Goal: Task Accomplishment & Management: Use online tool/utility

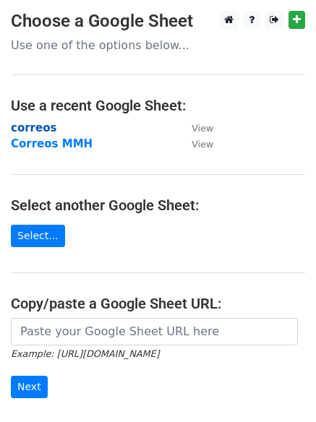
click at [38, 127] on strong "correos" at bounding box center [34, 127] width 46 height 13
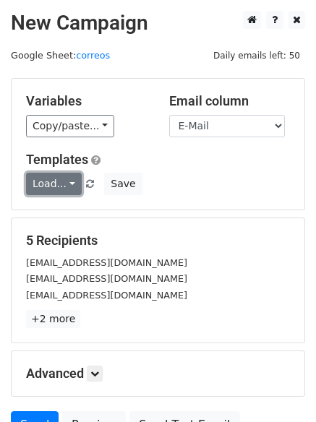
click at [36, 190] on link "Load..." at bounding box center [54, 184] width 56 height 22
click at [61, 207] on link "12k pr" at bounding box center [84, 216] width 114 height 23
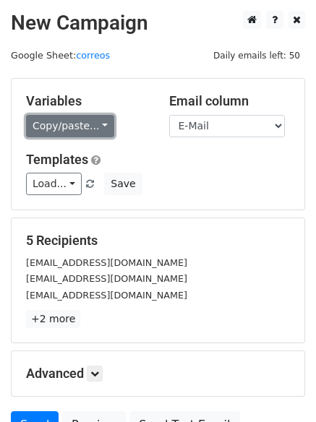
click at [94, 129] on link "Copy/paste..." at bounding box center [70, 126] width 88 height 22
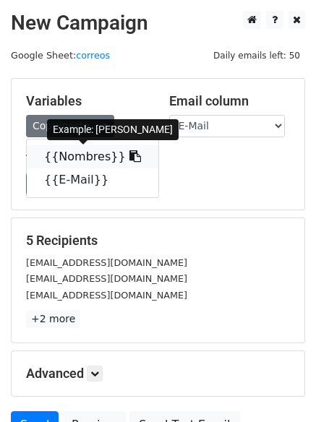
click at [81, 152] on link "{{Nombres}}" at bounding box center [92, 156] width 131 height 23
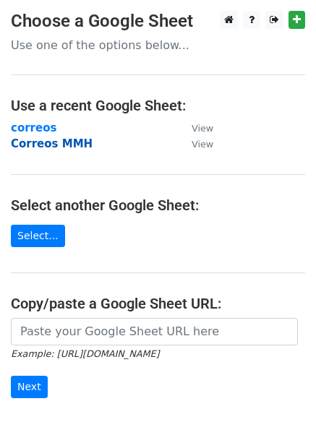
click at [62, 144] on strong "Correos MMH" at bounding box center [52, 143] width 82 height 13
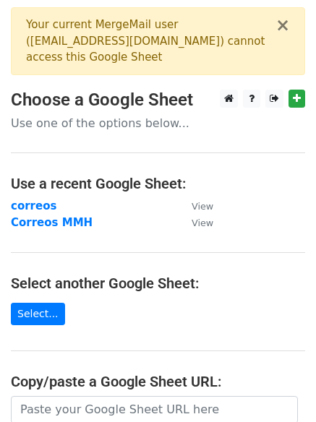
click at [142, 37] on div "Your current MergeMail user ( [EMAIL_ADDRESS][DOMAIN_NAME] ) cannot access this…" at bounding box center [150, 41] width 249 height 49
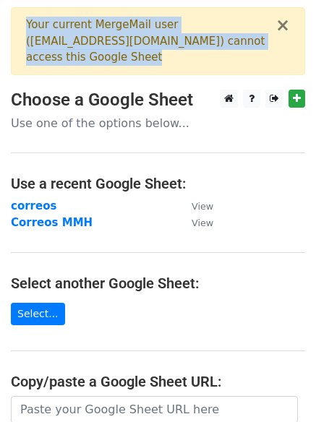
drag, startPoint x: 181, startPoint y: 39, endPoint x: 23, endPoint y: 16, distance: 159.2
click at [23, 16] on div "× Your current MergeMail user ( [EMAIL_ADDRESS][DOMAIN_NAME] ) cannot access th…" at bounding box center [158, 41] width 294 height 68
copy div "Your current MergeMail user ( [EMAIL_ADDRESS][DOMAIN_NAME] ) cannot access this…"
click at [272, 93] on icon at bounding box center [273, 98] width 9 height 10
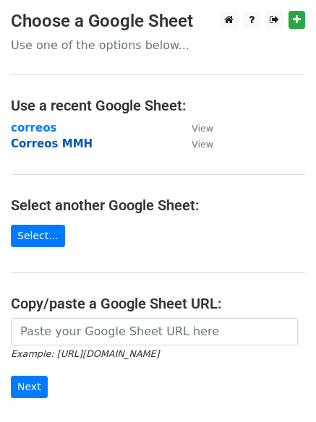
click at [29, 143] on strong "Correos MMH" at bounding box center [52, 143] width 82 height 13
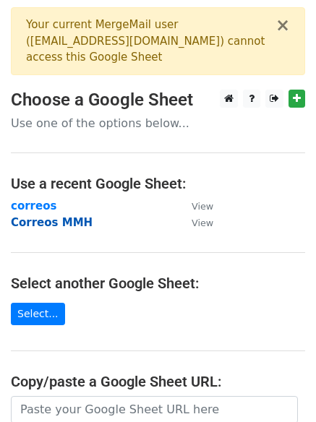
click at [60, 216] on strong "Correos MMH" at bounding box center [52, 222] width 82 height 13
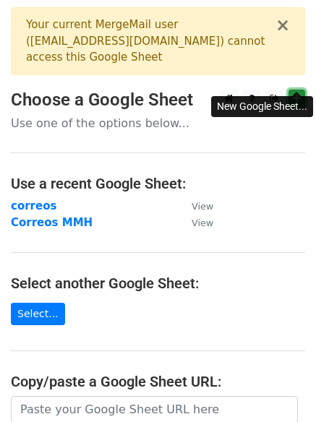
click at [299, 93] on icon at bounding box center [297, 98] width 8 height 10
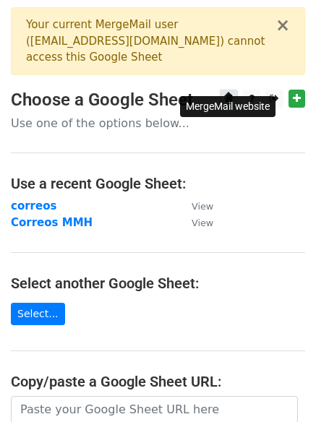
click at [235, 90] on link at bounding box center [229, 99] width 18 height 18
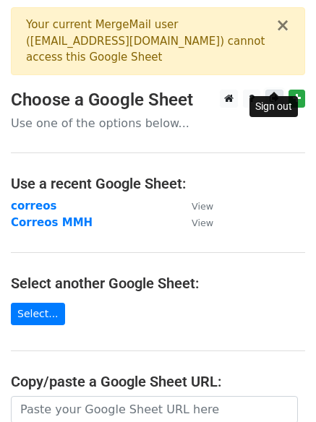
click at [280, 90] on link at bounding box center [274, 99] width 18 height 18
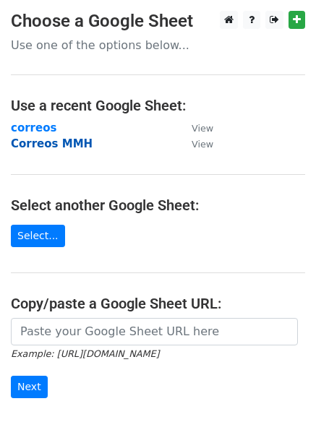
click at [59, 150] on strong "Correos MMH" at bounding box center [52, 143] width 82 height 13
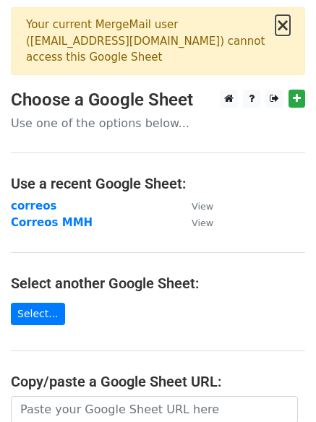
click at [284, 24] on button "×" at bounding box center [282, 25] width 14 height 17
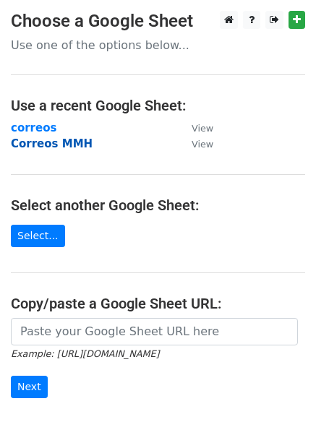
click at [63, 140] on strong "Correos MMH" at bounding box center [52, 143] width 82 height 13
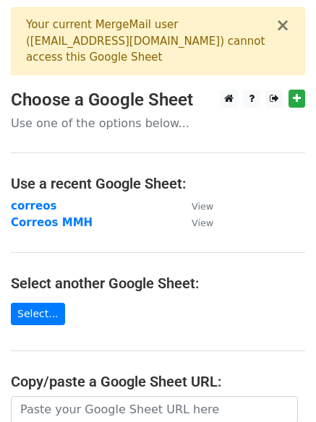
click at [290, 30] on div "× Your current MergeMail user ( [EMAIL_ADDRESS][DOMAIN_NAME] ) cannot access th…" at bounding box center [158, 41] width 294 height 68
click at [282, 24] on button "×" at bounding box center [282, 25] width 14 height 17
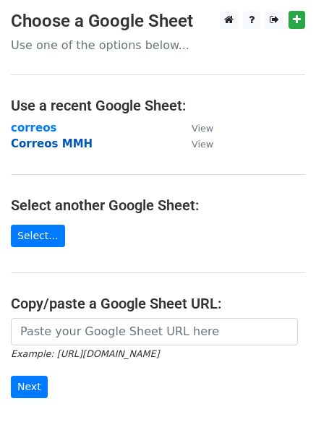
click at [53, 141] on strong "Correos MMH" at bounding box center [52, 143] width 82 height 13
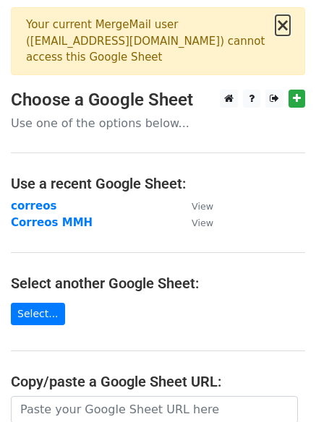
click at [278, 29] on button "×" at bounding box center [282, 25] width 14 height 17
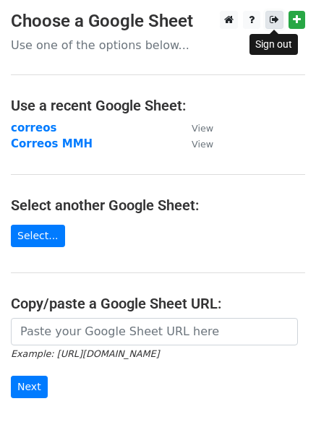
click at [269, 25] on link at bounding box center [274, 20] width 18 height 18
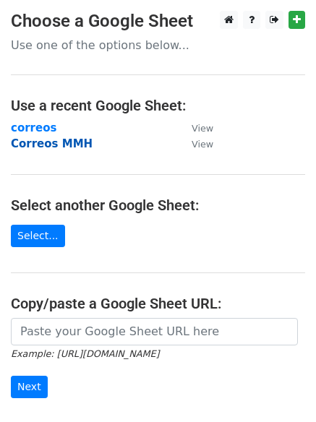
click at [51, 140] on strong "Correos MMH" at bounding box center [52, 143] width 82 height 13
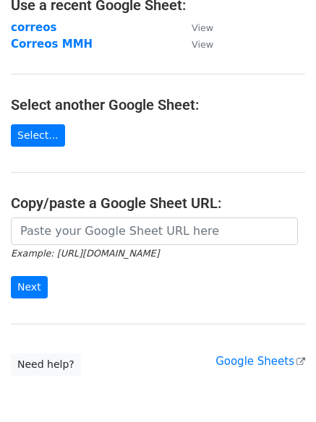
scroll to position [185, 0]
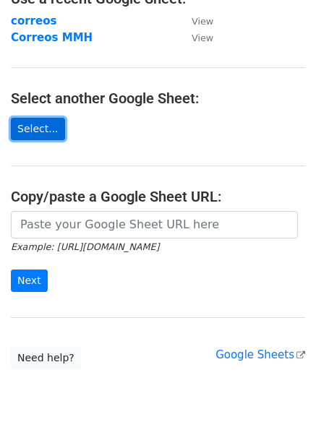
click at [44, 118] on link "Select..." at bounding box center [38, 129] width 54 height 22
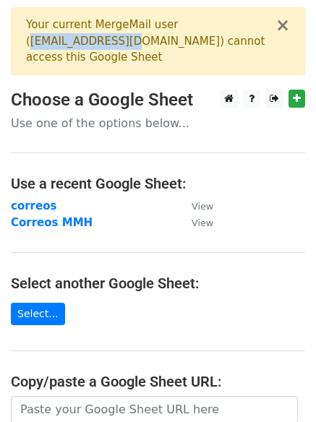
drag, startPoint x: 170, startPoint y: 25, endPoint x: 266, endPoint y: 29, distance: 95.4
click at [266, 29] on div "Your current MergeMail user ( [EMAIL_ADDRESS][DOMAIN_NAME] ) cannot access this…" at bounding box center [150, 41] width 249 height 49
copy div "[EMAIL_ADDRESS][DOMAIN_NAME]"
click at [74, 216] on strong "Correos MMH" at bounding box center [52, 222] width 82 height 13
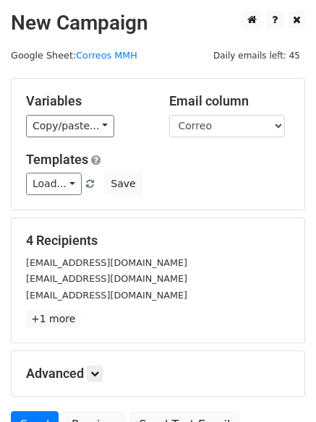
click at [89, 108] on h5 "Variables" at bounding box center [86, 101] width 121 height 16
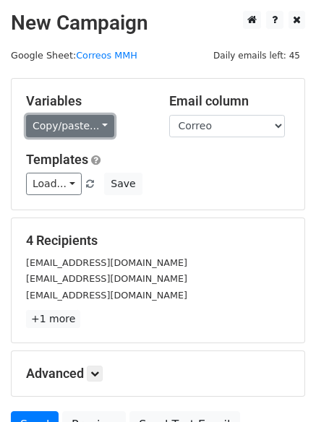
click at [88, 116] on link "Copy/paste..." at bounding box center [70, 126] width 88 height 22
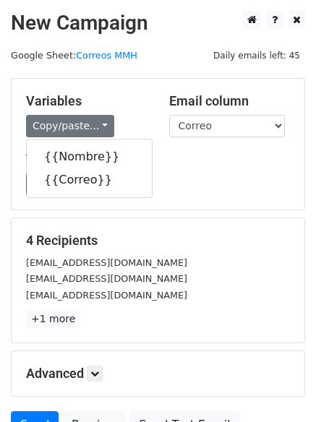
click at [127, 105] on h5 "Variables" at bounding box center [86, 101] width 121 height 16
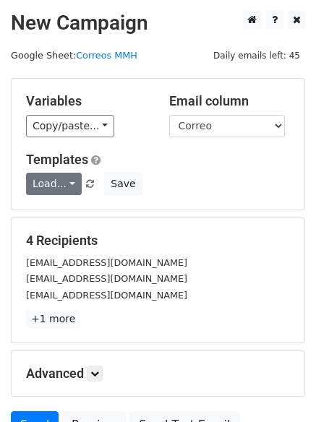
drag, startPoint x: 57, startPoint y: 203, endPoint x: 57, endPoint y: 194, distance: 9.4
click at [57, 194] on div "Variables Copy/paste... {{Nombre}} {{Correo}} Email column Nombre Correo Templa…" at bounding box center [158, 144] width 293 height 131
click at [57, 194] on link "Load..." at bounding box center [54, 184] width 56 height 22
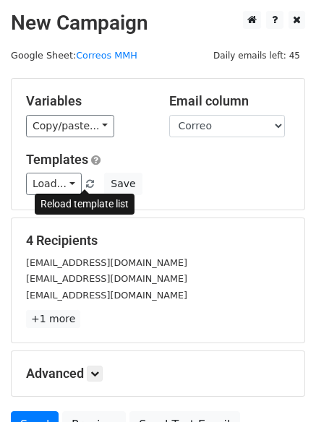
click at [87, 178] on link at bounding box center [91, 183] width 12 height 11
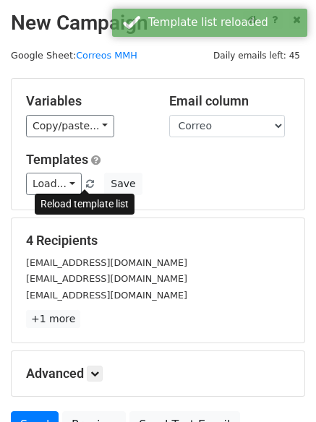
click at [87, 178] on link at bounding box center [91, 183] width 12 height 11
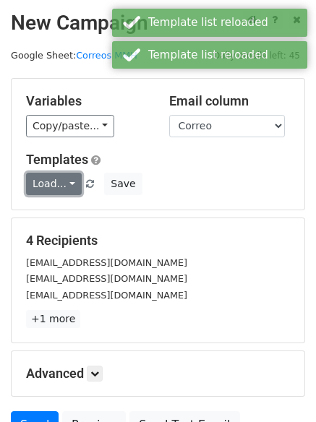
click at [51, 186] on link "Load..." at bounding box center [54, 184] width 56 height 22
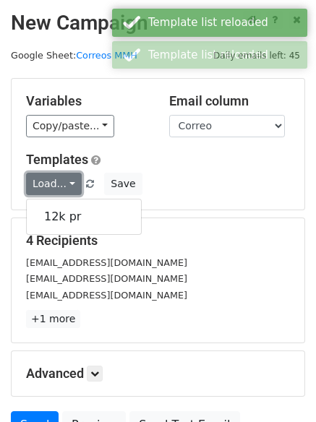
click at [51, 186] on link "Load..." at bounding box center [54, 184] width 56 height 22
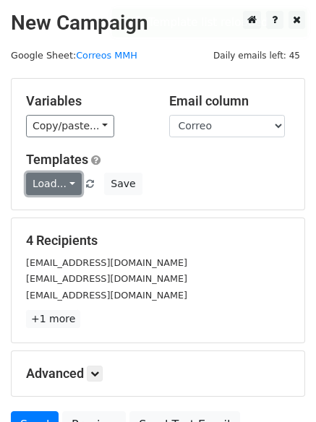
click at [51, 186] on link "Load..." at bounding box center [54, 184] width 56 height 22
click at [91, 178] on span "Load... 12k pr" at bounding box center [65, 183] width 78 height 13
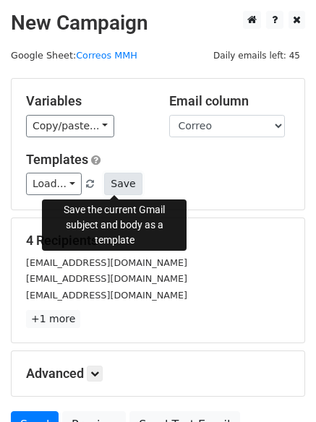
click at [112, 179] on button "Save" at bounding box center [123, 184] width 38 height 22
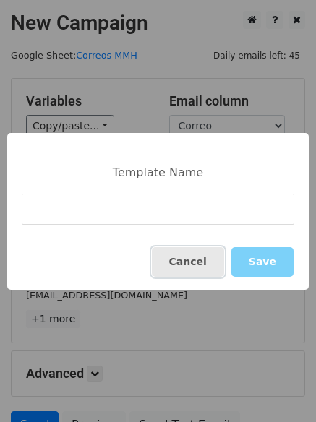
click at [187, 264] on button "Cancel" at bounding box center [188, 262] width 72 height 30
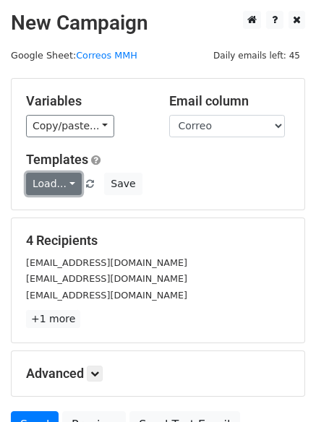
click at [72, 176] on link "Load..." at bounding box center [54, 184] width 56 height 22
click at [95, 180] on span "Load... 12k pr" at bounding box center [65, 183] width 78 height 13
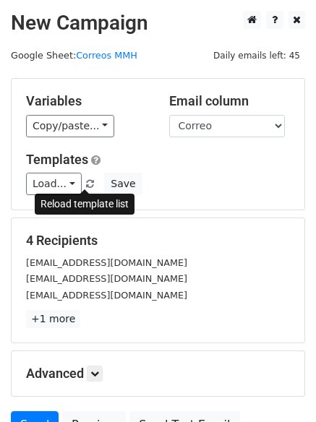
click at [86, 183] on span at bounding box center [90, 184] width 8 height 9
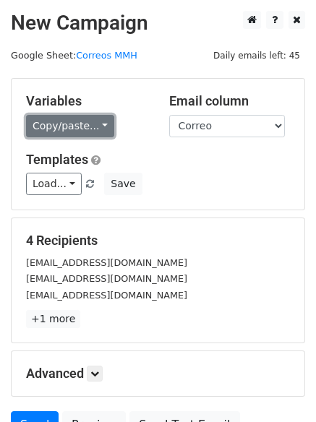
click at [71, 132] on link "Copy/paste..." at bounding box center [70, 126] width 88 height 22
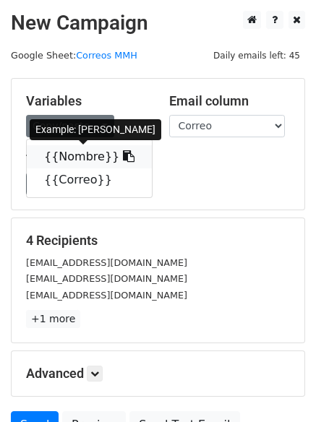
click at [77, 162] on link "{{Nombre}}" at bounding box center [89, 156] width 125 height 23
